Goal: Task Accomplishment & Management: Manage account settings

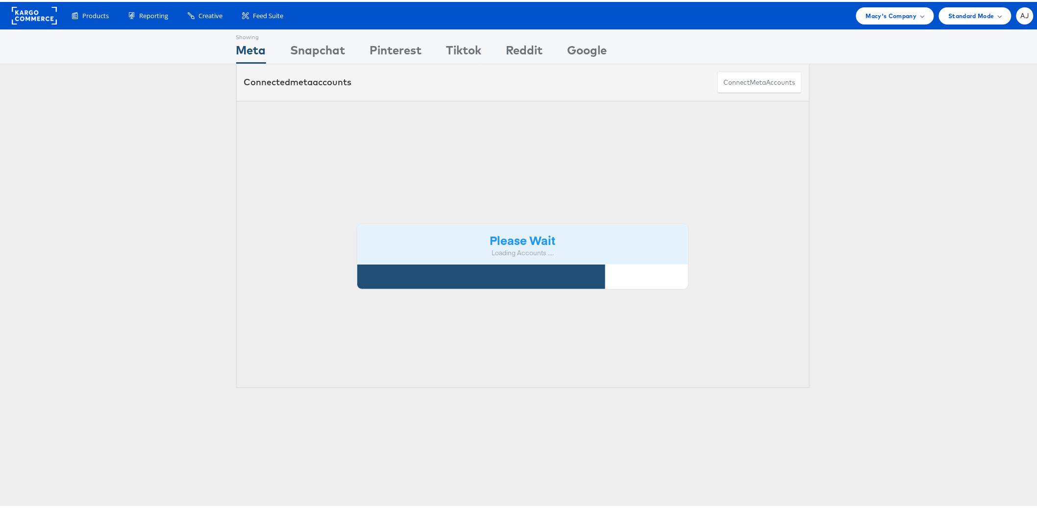
click at [134, 192] on div "Please Wait Loading Accounts .... Status Name Currency ID Timezone Fav. Interna…" at bounding box center [522, 243] width 1045 height 288
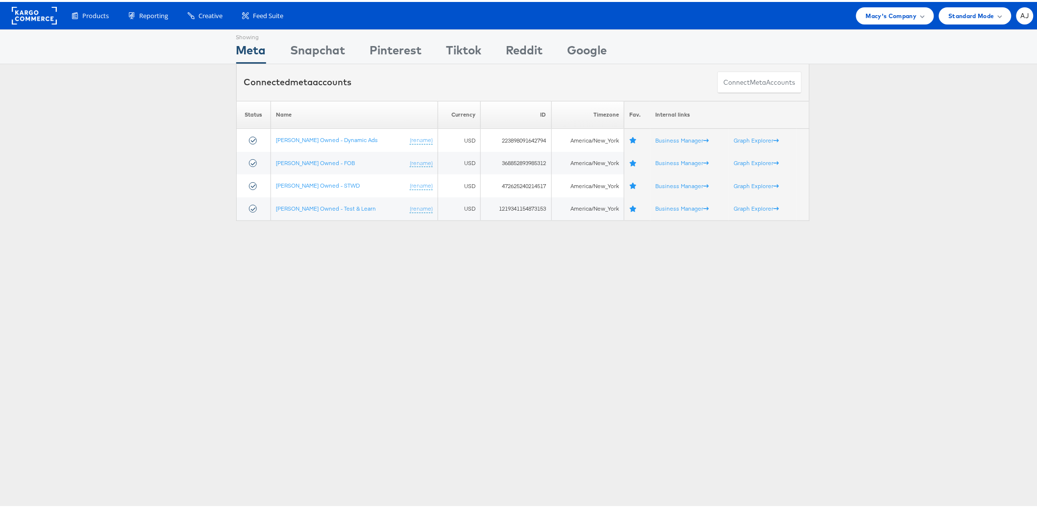
click at [888, 186] on div "Please Wait Loading Accounts .... Status Name Currency ID Timezone Fav. Interna…" at bounding box center [522, 159] width 1045 height 120
drag, startPoint x: 897, startPoint y: 17, endPoint x: 886, endPoint y: 29, distance: 16.0
click at [896, 16] on span "Macy's Company" at bounding box center [891, 14] width 51 height 10
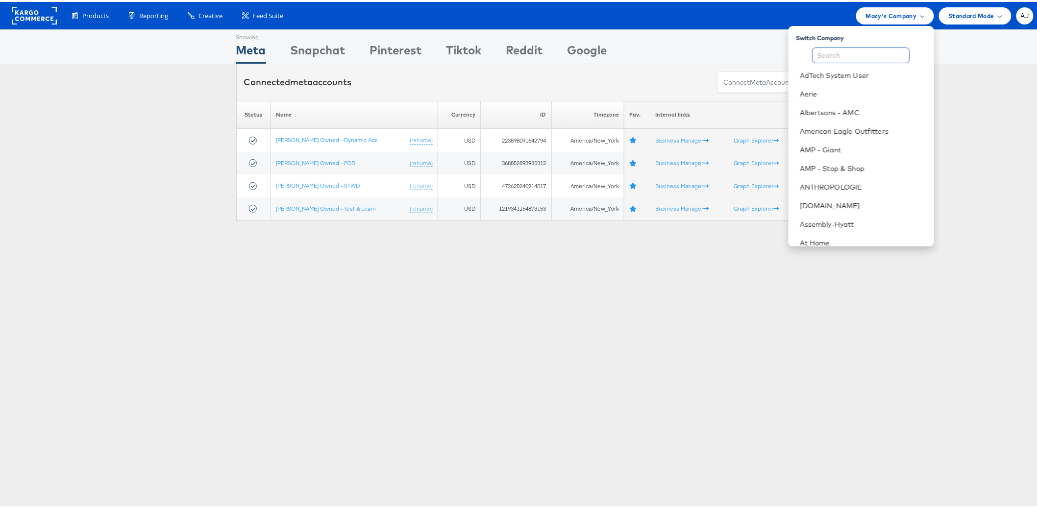
click at [866, 52] on input "text" at bounding box center [862, 54] width 98 height 16
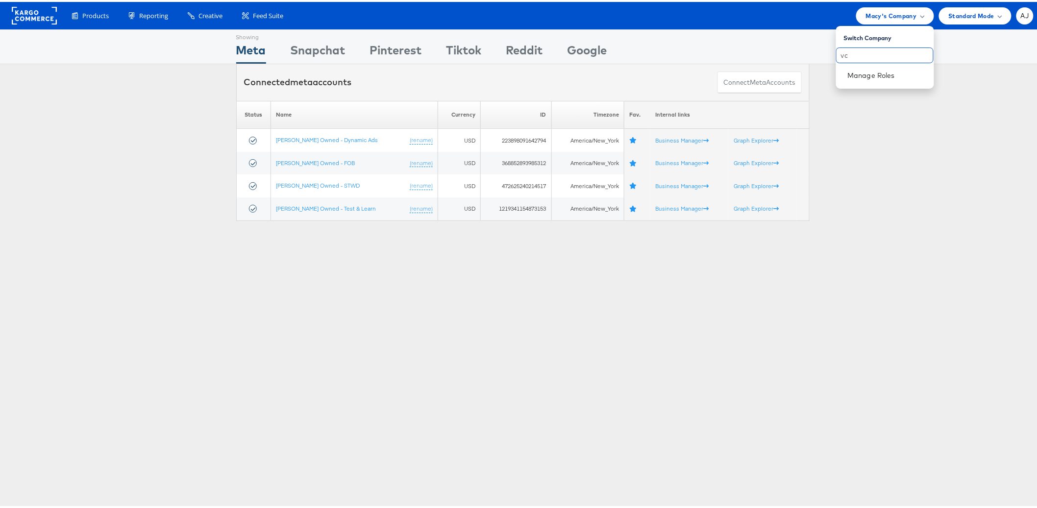
type input "v"
type input "car"
click at [867, 89] on link "Cars.com" at bounding box center [887, 92] width 78 height 10
